Goal: Transaction & Acquisition: Purchase product/service

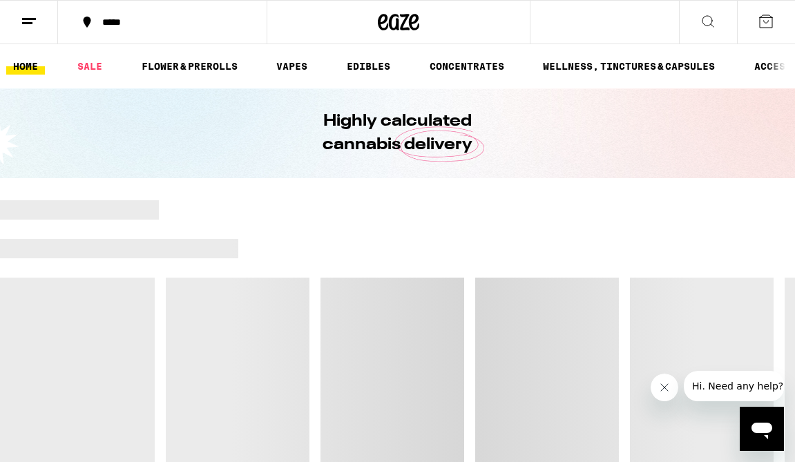
click at [106, 17] on div "*****" at bounding box center [170, 22] width 150 height 10
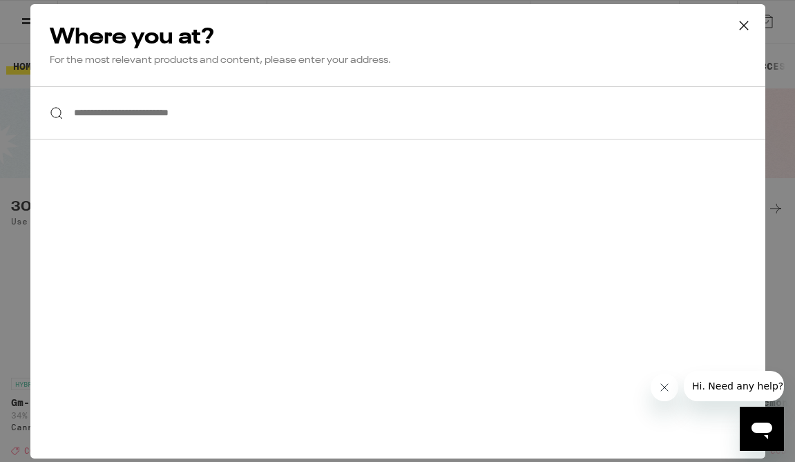
click at [147, 122] on input "**********" at bounding box center [397, 112] width 734 height 53
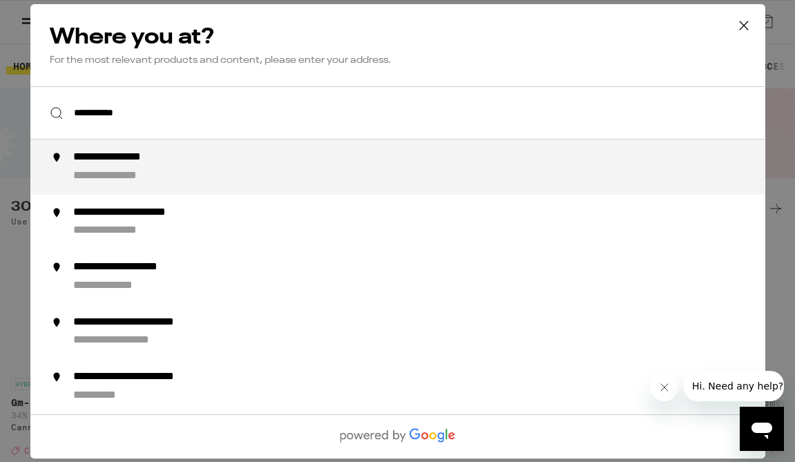
click at [193, 162] on div "**********" at bounding box center [424, 166] width 704 height 33
type input "**********"
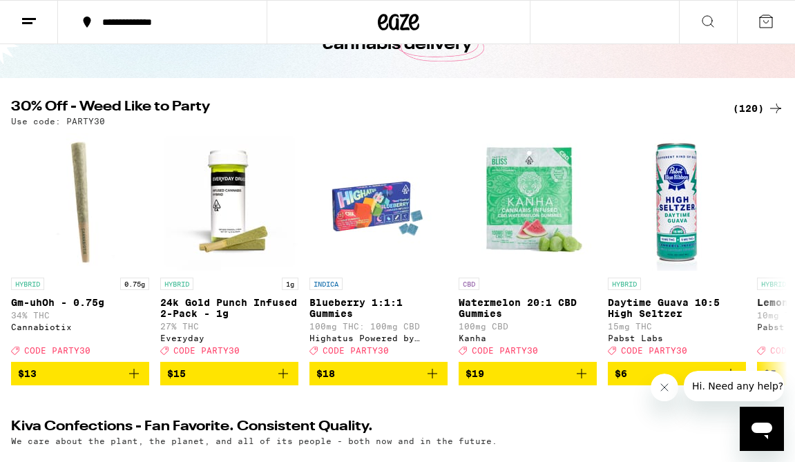
scroll to position [130, 0]
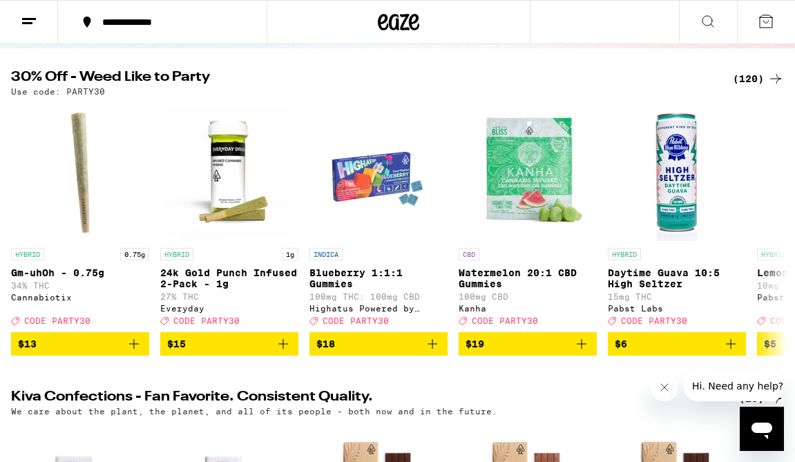
click at [750, 77] on div "(120)" at bounding box center [757, 78] width 51 height 17
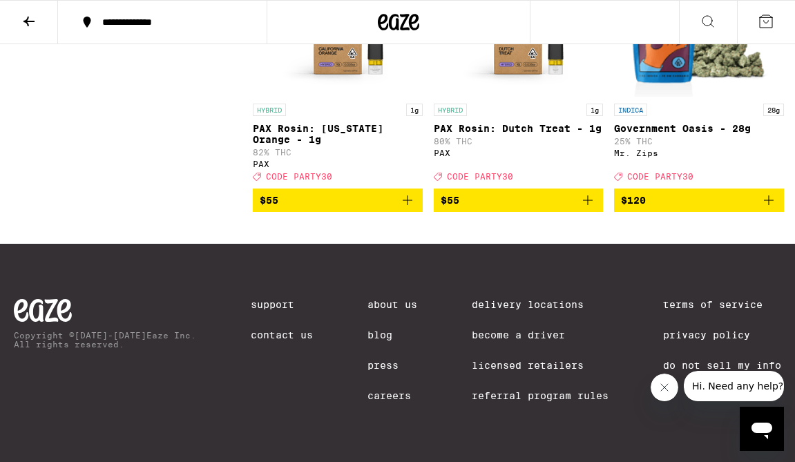
scroll to position [10650, 0]
click at [766, 208] on icon "Add to bag" at bounding box center [768, 200] width 17 height 17
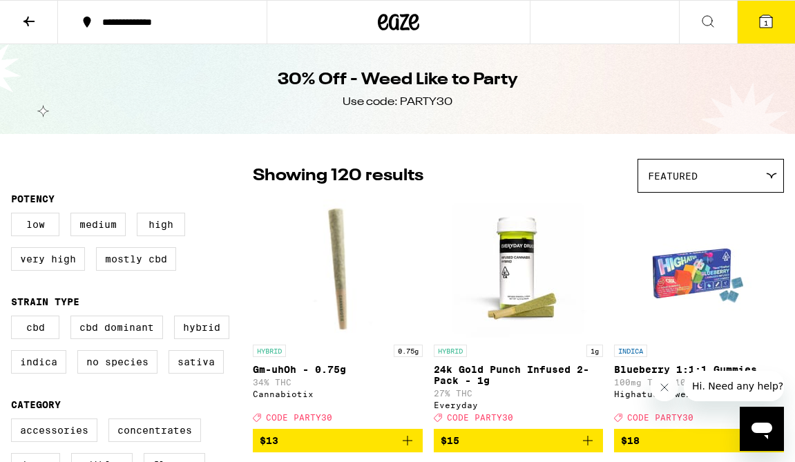
scroll to position [0, 0]
click at [768, 22] on icon at bounding box center [765, 21] width 12 height 12
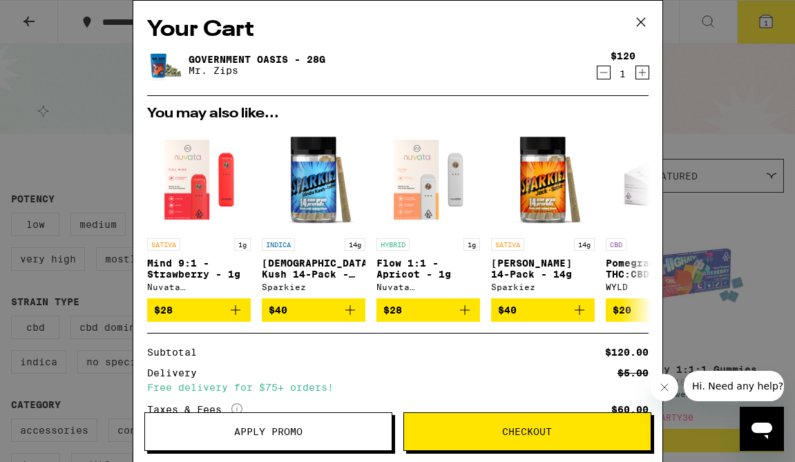
click at [642, 15] on icon at bounding box center [640, 22] width 21 height 21
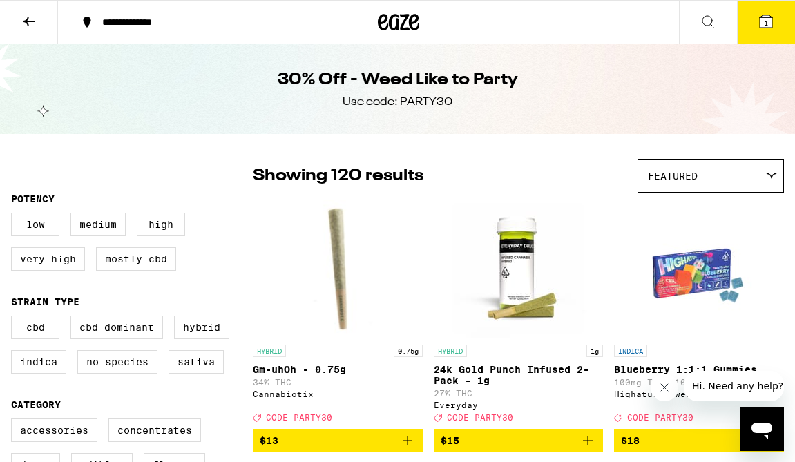
click at [757, 16] on icon at bounding box center [765, 21] width 17 height 17
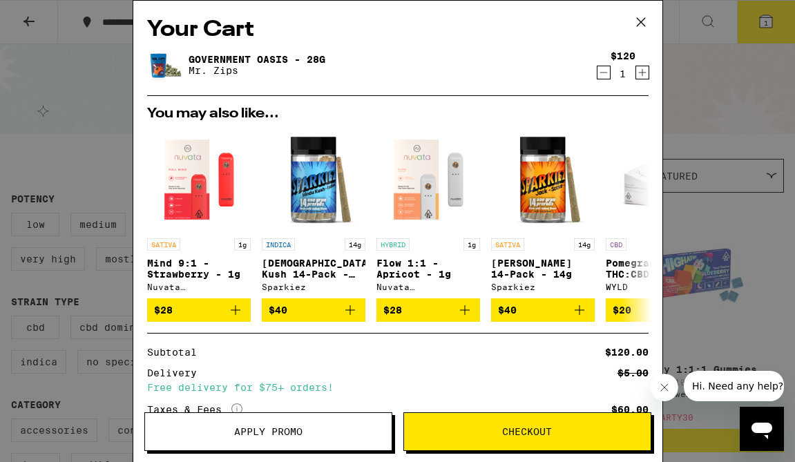
click at [284, 432] on span "Apply Promo" at bounding box center [268, 432] width 68 height 10
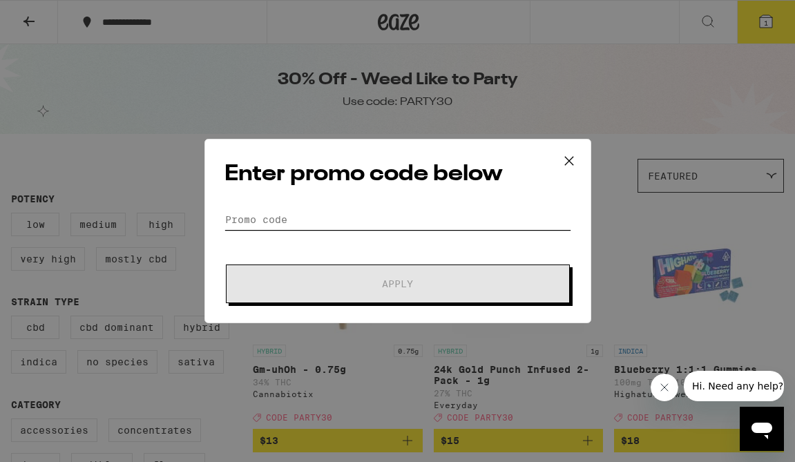
click at [344, 217] on input "Promo Code" at bounding box center [397, 219] width 347 height 21
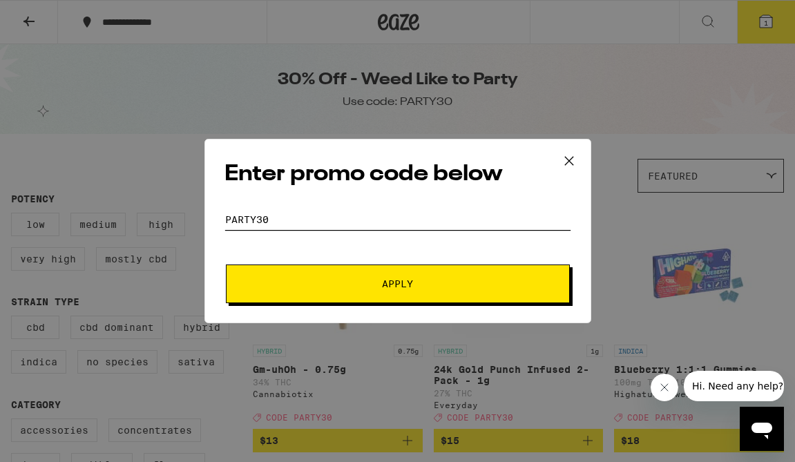
type input "Party30"
click at [402, 282] on span "Apply" at bounding box center [397, 284] width 31 height 10
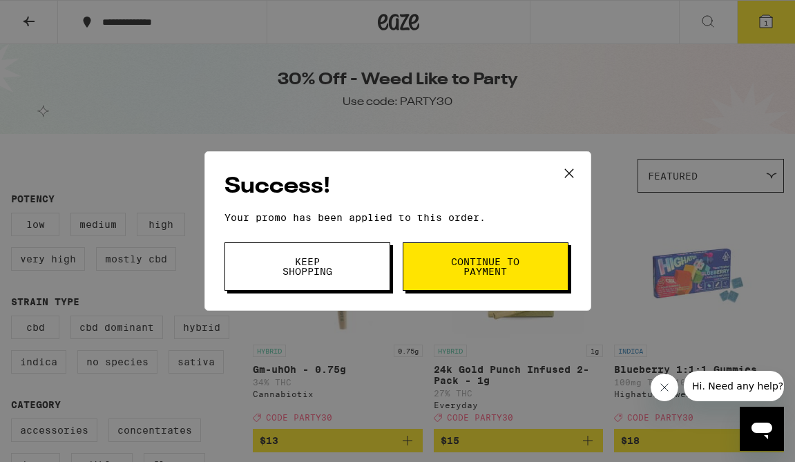
click at [518, 271] on span "Continue to payment" at bounding box center [485, 266] width 70 height 19
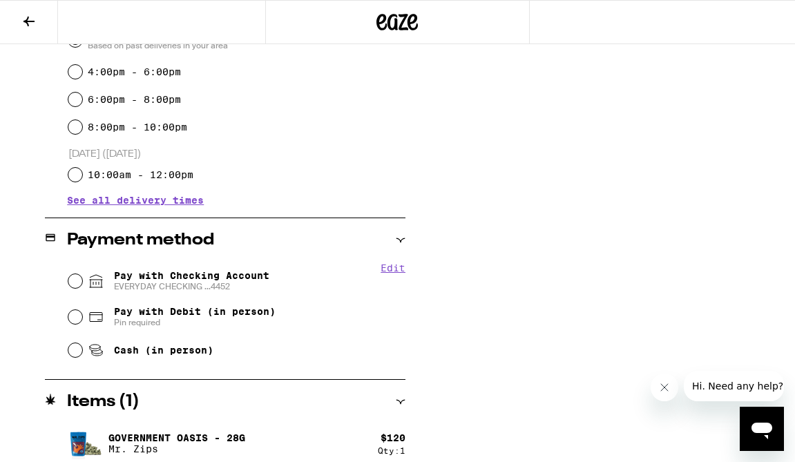
scroll to position [434, 0]
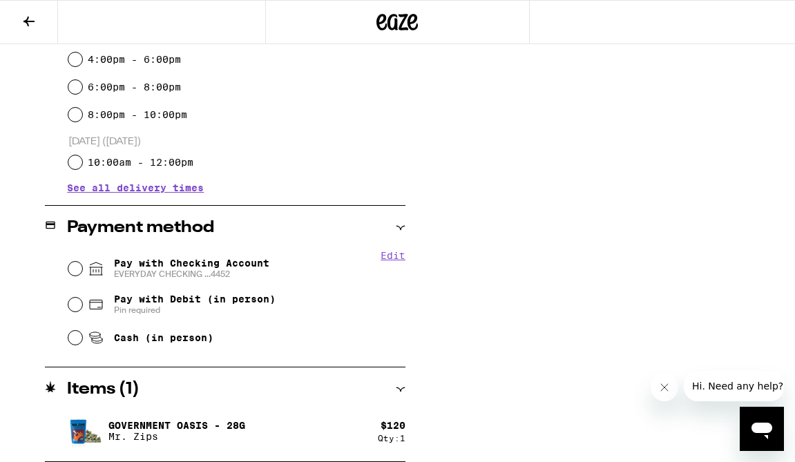
click at [201, 268] on span "Pay with Checking Account EVERYDAY CHECKING ...4452" at bounding box center [191, 268] width 155 height 22
click at [82, 268] on input "Pay with Checking Account EVERYDAY CHECKING ...4452" at bounding box center [75, 269] width 14 height 14
radio input "true"
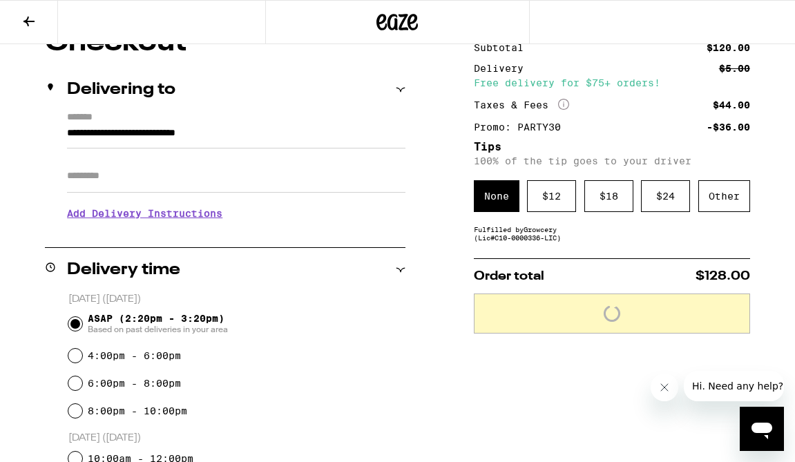
scroll to position [90, 0]
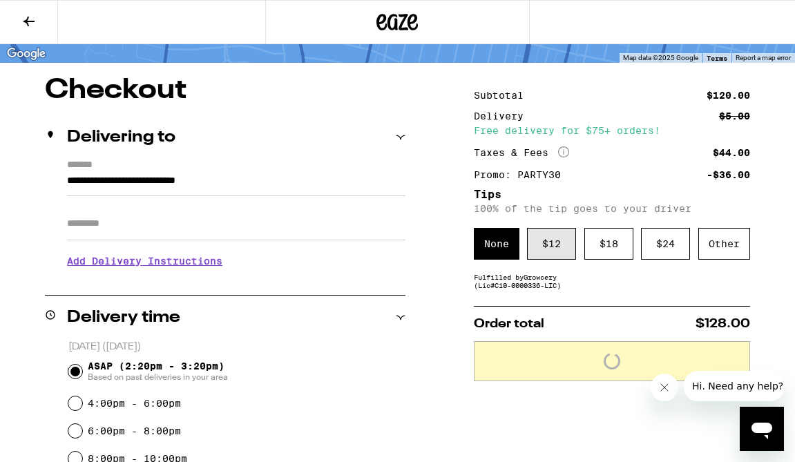
click at [552, 252] on div "$ 12" at bounding box center [551, 244] width 49 height 32
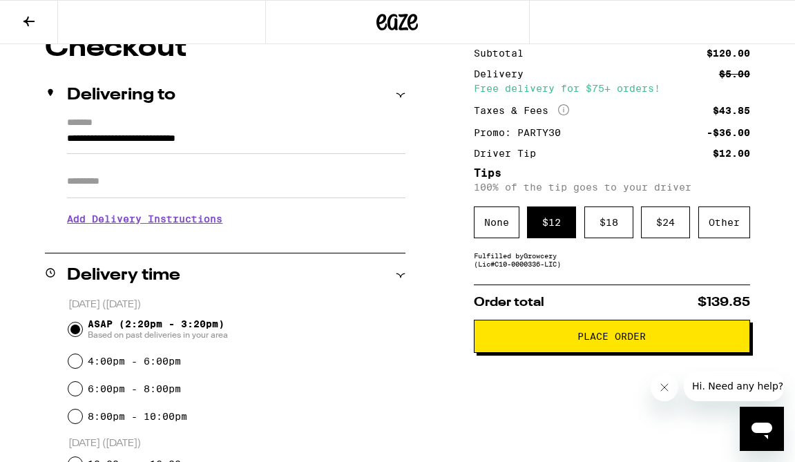
scroll to position [150, 0]
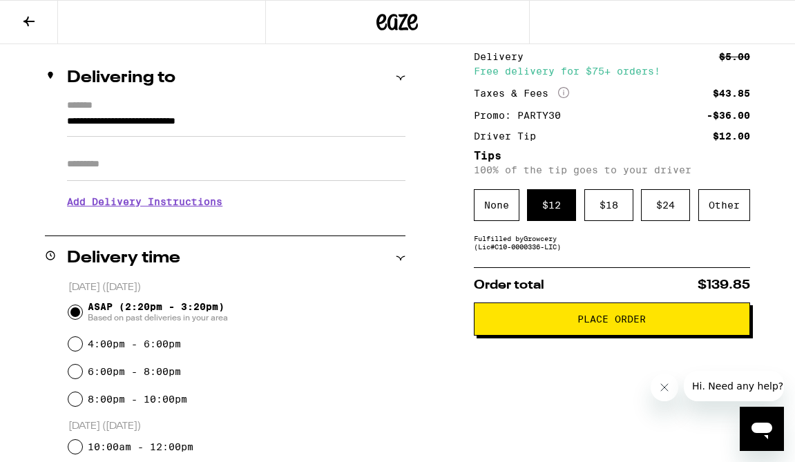
click at [579, 324] on span "Place Order" at bounding box center [611, 319] width 68 height 10
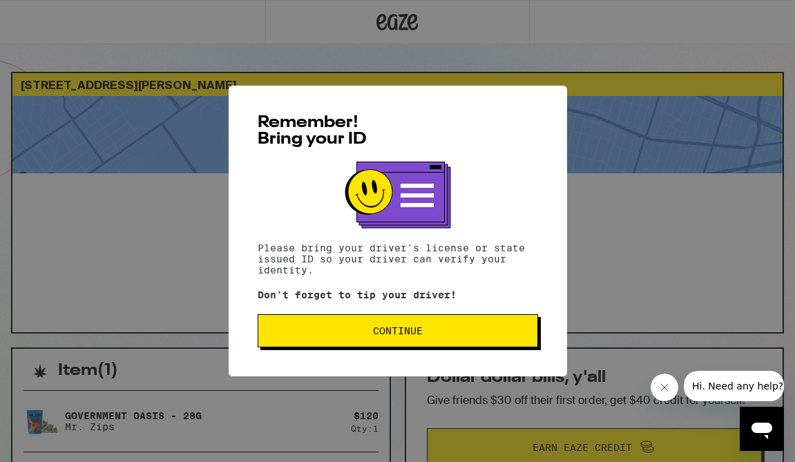
click at [432, 333] on span "Continue" at bounding box center [397, 331] width 257 height 10
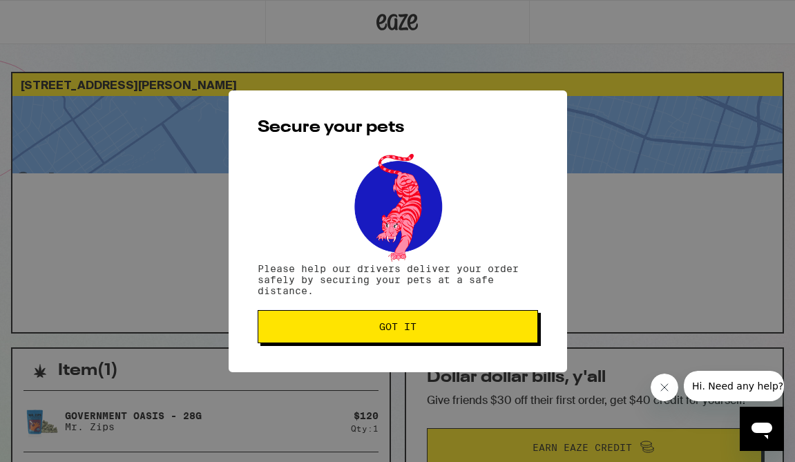
click at [432, 333] on button "Got it" at bounding box center [397, 326] width 280 height 33
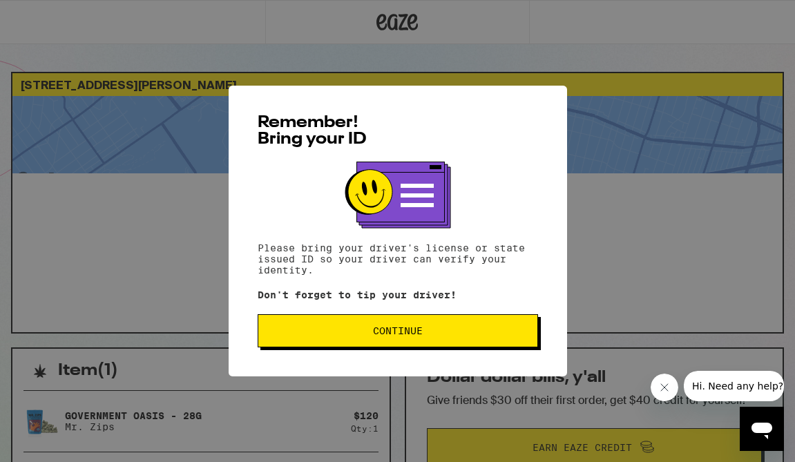
click at [464, 342] on button "Continue" at bounding box center [397, 330] width 280 height 33
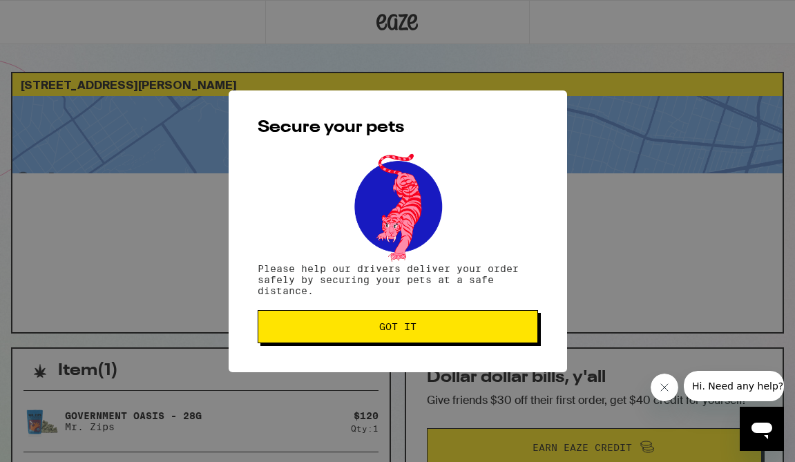
click at [464, 342] on button "Got it" at bounding box center [397, 326] width 280 height 33
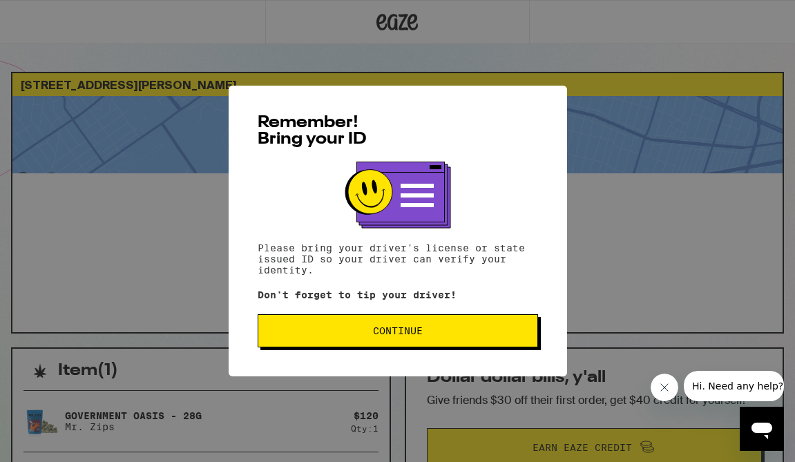
click at [432, 347] on button "Continue" at bounding box center [397, 330] width 280 height 33
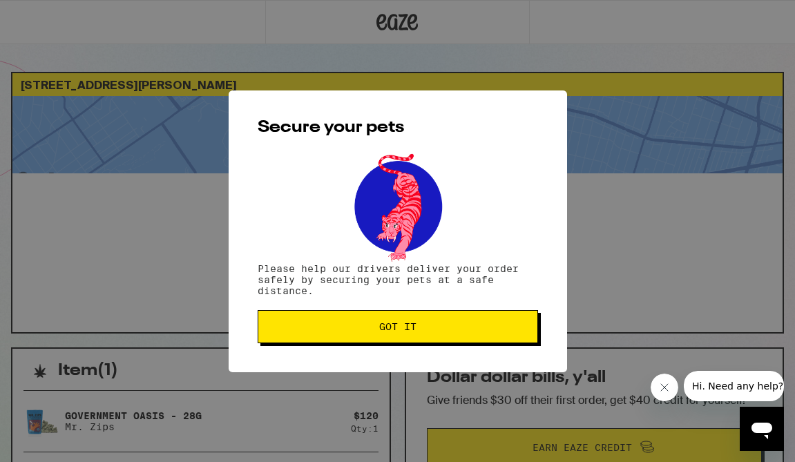
click at [432, 347] on div "Secure your pets Please help our drivers deliver your order safely by securing …" at bounding box center [397, 231] width 338 height 282
click at [442, 331] on span "Got it" at bounding box center [397, 327] width 257 height 10
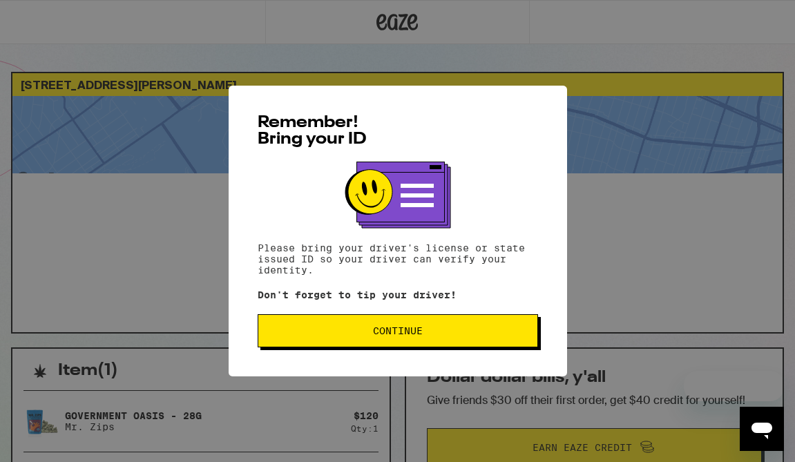
click at [328, 344] on button "Continue" at bounding box center [397, 330] width 280 height 33
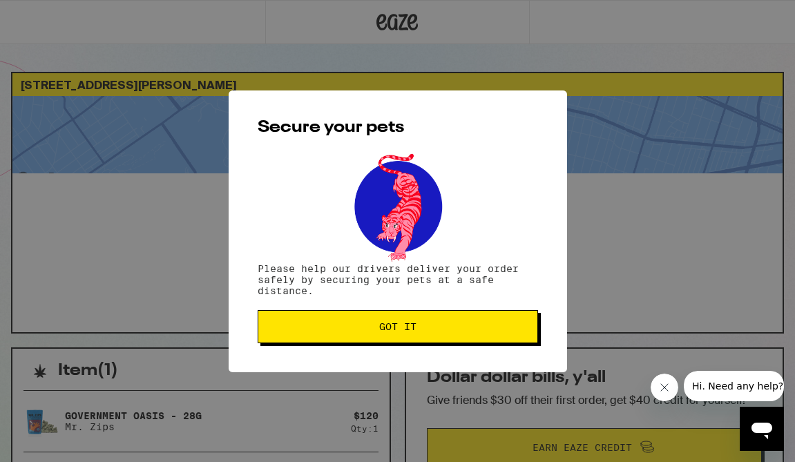
click at [374, 340] on button "Got it" at bounding box center [397, 326] width 280 height 33
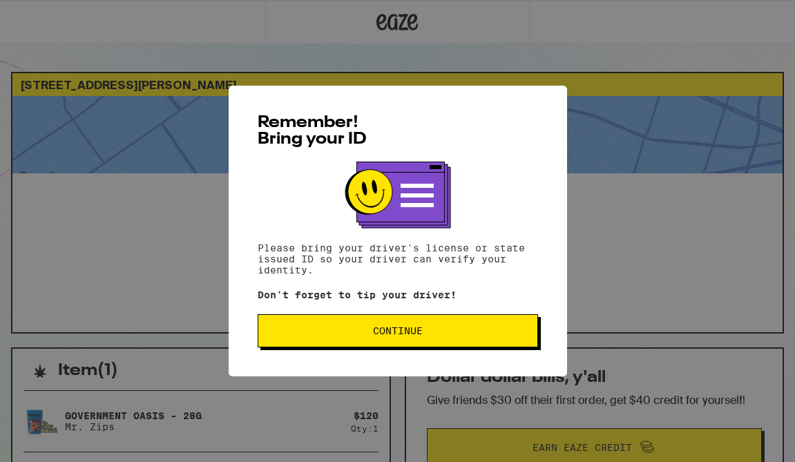
click at [452, 335] on span "Continue" at bounding box center [397, 331] width 257 height 10
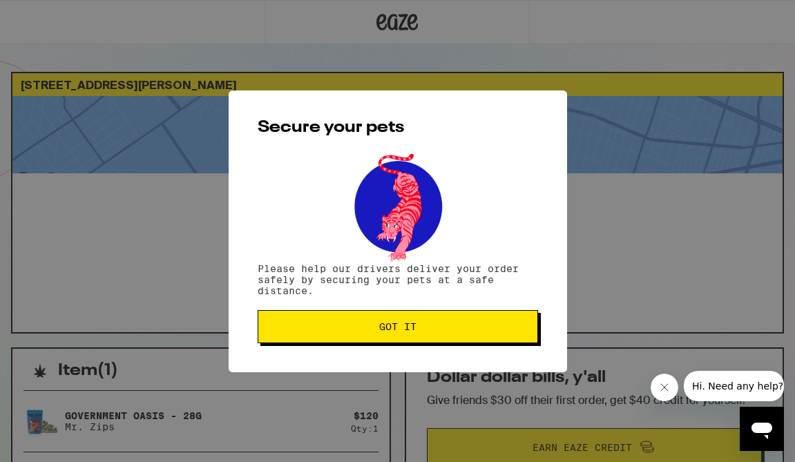
click at [452, 336] on button "Got it" at bounding box center [397, 326] width 280 height 33
